Goal: Task Accomplishment & Management: Manage account settings

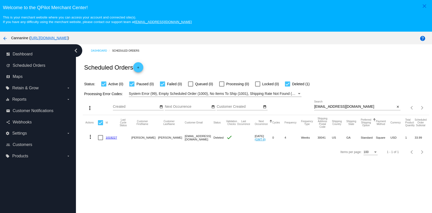
scroll to position [32, 0]
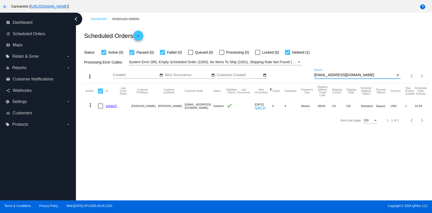
click at [353, 74] on input "[EMAIL_ADDRESS][DOMAIN_NAME]" at bounding box center [354, 75] width 81 height 4
type input "V"
click at [353, 74] on input "V" at bounding box center [354, 75] width 81 height 4
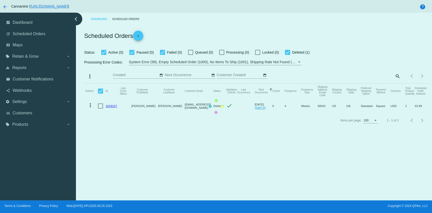
click at [393, 84] on mat-table "Actions Id Last Cycle Status Customer FirstName Customer LastName Customer Emai…" at bounding box center [256, 99] width 346 height 30
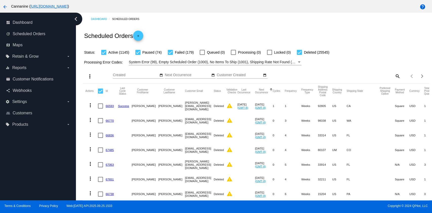
click at [401, 80] on div "Items per page: 100 1 - 100 of 26943" at bounding box center [415, 76] width 29 height 14
click at [395, 75] on mat-icon "search" at bounding box center [398, 76] width 6 height 8
click at [362, 73] on div "Search" at bounding box center [357, 74] width 86 height 10
click at [363, 75] on input "Search" at bounding box center [357, 75] width 86 height 4
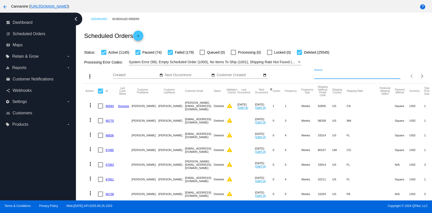
paste input "[EMAIL_ADDRESS][DOMAIN_NAME]"
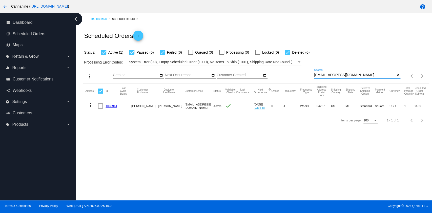
type input "[EMAIL_ADDRESS][DOMAIN_NAME]"
click at [85, 102] on mat-cell "more_vert" at bounding box center [91, 106] width 13 height 15
click at [89, 104] on mat-icon "more_vert" at bounding box center [90, 105] width 6 height 6
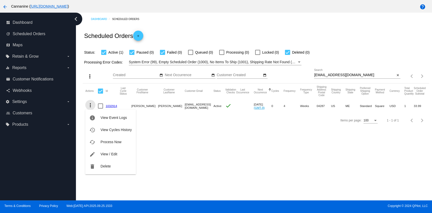
click at [89, 104] on div "info View Event Logs history View Cycles History cached Process Now edit View /…" at bounding box center [110, 137] width 50 height 74
click at [114, 166] on button "delete Delete" at bounding box center [110, 166] width 50 height 12
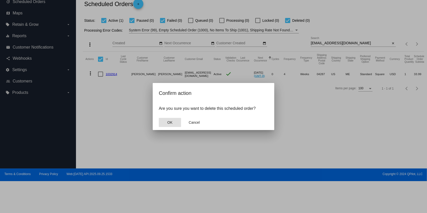
click at [172, 122] on span "OK" at bounding box center [169, 123] width 5 height 4
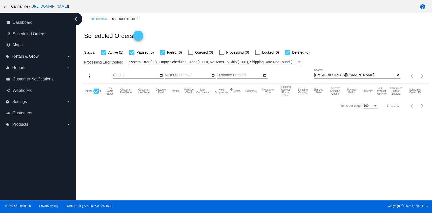
click at [362, 75] on input "[EMAIL_ADDRESS][DOMAIN_NAME]" at bounding box center [354, 75] width 81 height 4
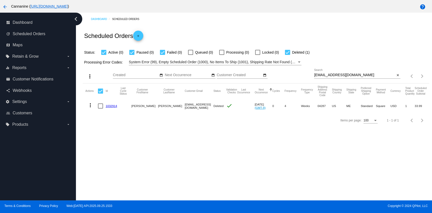
click at [185, 163] on div "Dashboard Scheduled Orders Scheduled Orders add Status: Active (0) Paused (0) F…" at bounding box center [254, 107] width 356 height 188
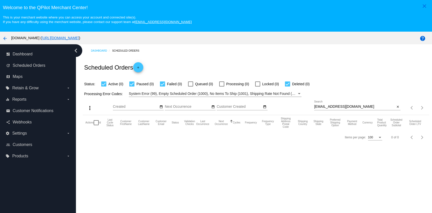
scroll to position [32, 0]
